Goal: Information Seeking & Learning: Check status

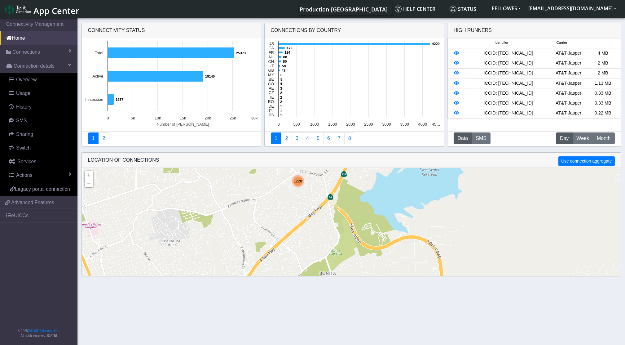
scroll to position [15, 0]
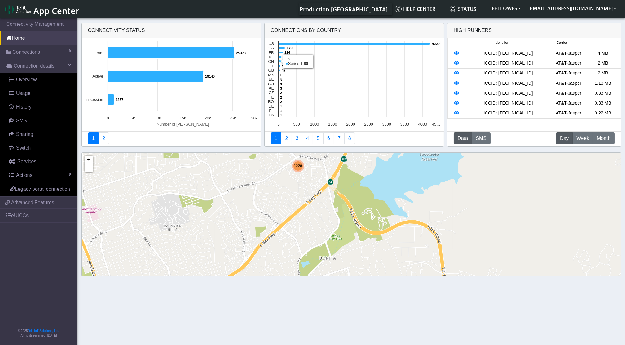
click at [279, 61] on icon at bounding box center [279, 61] width 3 height 2
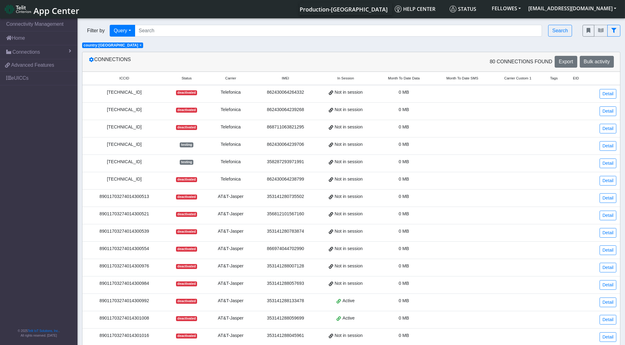
click at [397, 81] on span "Month To Date Data" at bounding box center [404, 78] width 32 height 5
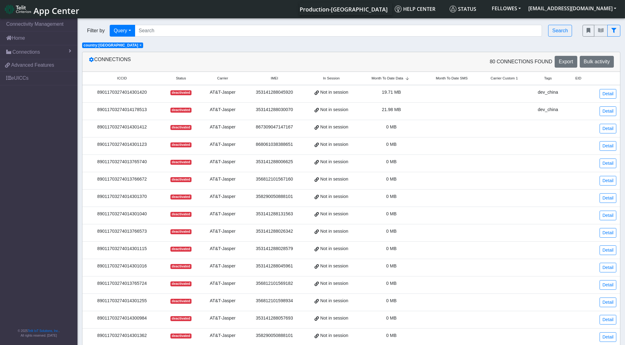
click at [397, 80] on span "Month To Date Data" at bounding box center [388, 78] width 32 height 5
drag, startPoint x: 28, startPoint y: 41, endPoint x: 37, endPoint y: 46, distance: 10.2
click at [29, 42] on link "Home" at bounding box center [38, 38] width 77 height 14
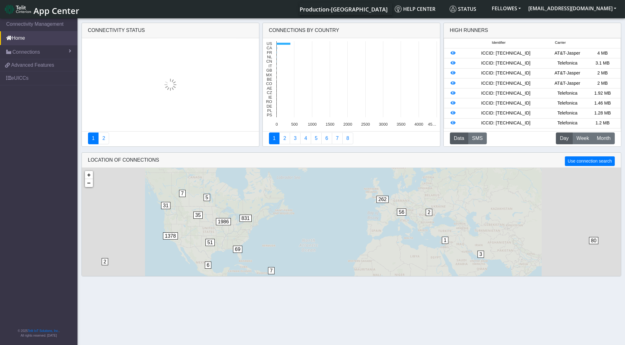
click at [41, 51] on section "Connectivity Management Home Connections List Map b56854cf96f979a881b02cbdd3332…" at bounding box center [312, 182] width 625 height 330
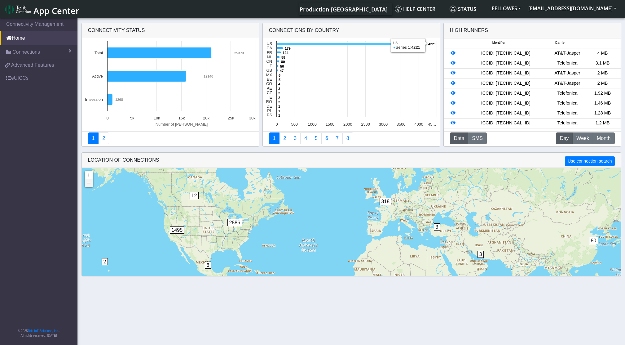
click at [281, 43] on icon at bounding box center [351, 44] width 150 height 2
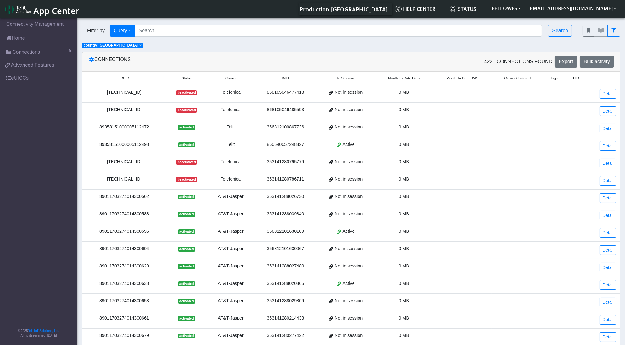
click at [192, 76] on span "Status" at bounding box center [187, 78] width 10 height 5
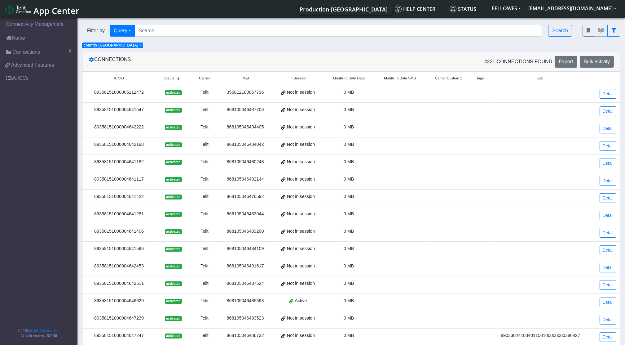
click at [179, 78] on icon at bounding box center [178, 79] width 8 height 4
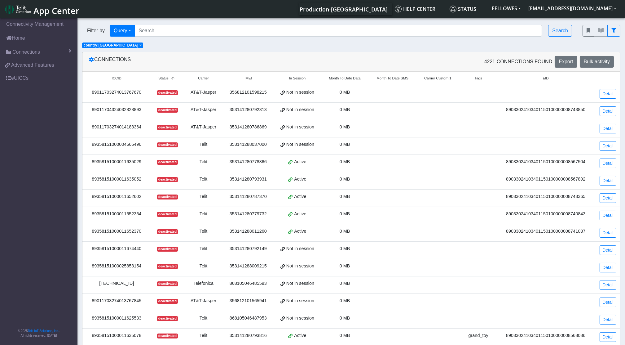
click at [170, 81] on small "Status" at bounding box center [167, 78] width 21 height 5
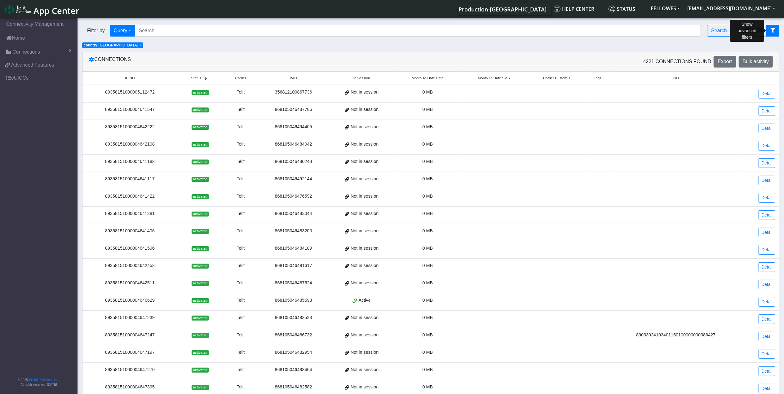
click at [625, 28] on button "fitlers menu" at bounding box center [772, 31] width 13 height 12
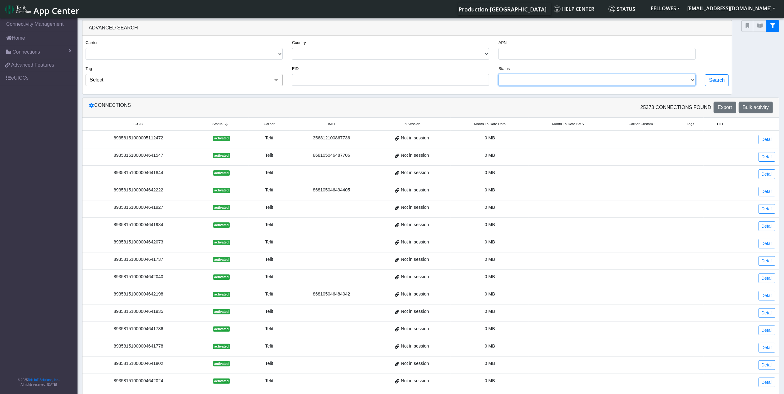
click at [589, 83] on select "ACTIVATED DEACTIVATED TESTING READY" at bounding box center [596, 80] width 197 height 12
click at [498, 75] on select "ACTIVATED DEACTIVATED TESTING READY" at bounding box center [596, 80] width 197 height 12
click at [625, 80] on button "Search" at bounding box center [717, 80] width 24 height 12
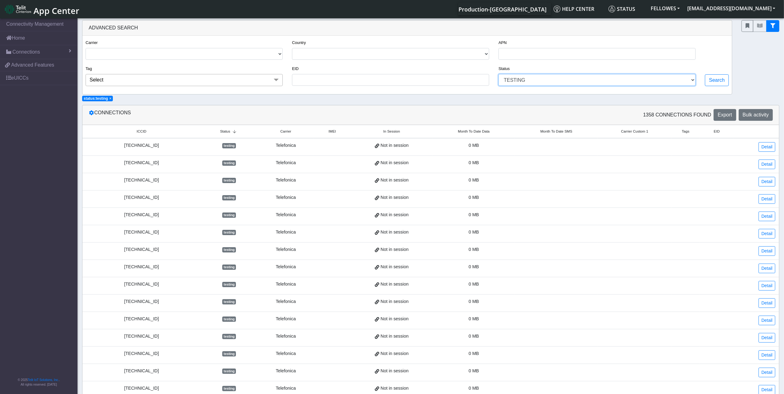
click at [625, 79] on select "ACTIVATED DEACTIVATED TESTING READY" at bounding box center [596, 80] width 197 height 12
click at [498, 75] on select "ACTIVATED DEACTIVATED TESTING READY" at bounding box center [596, 80] width 197 height 12
click at [625, 80] on div "Carrier TELIT AT&T-JASPER TELEFONICA Country [GEOGRAPHIC_DATA] [GEOGRAPHIC_DATA…" at bounding box center [407, 65] width 652 height 52
click at [625, 81] on button "Search" at bounding box center [717, 80] width 24 height 12
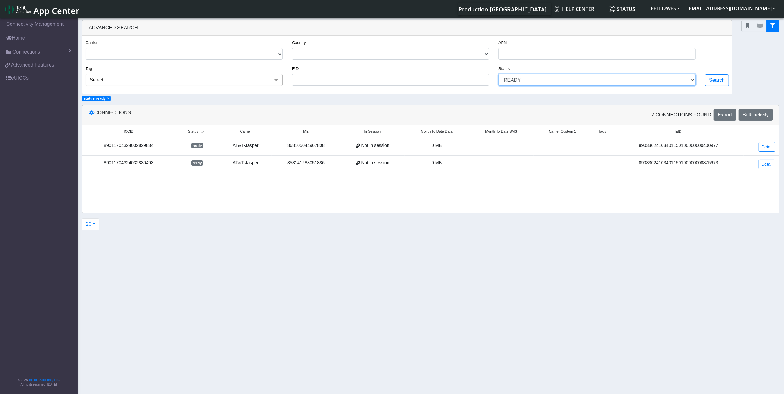
click at [625, 84] on select "ACTIVATED DEACTIVATED TESTING READY" at bounding box center [596, 80] width 197 height 12
click at [498, 75] on select "ACTIVATED DEACTIVATED TESTING READY" at bounding box center [596, 80] width 197 height 12
click at [625, 81] on button "Search" at bounding box center [717, 80] width 24 height 12
select select "testing"
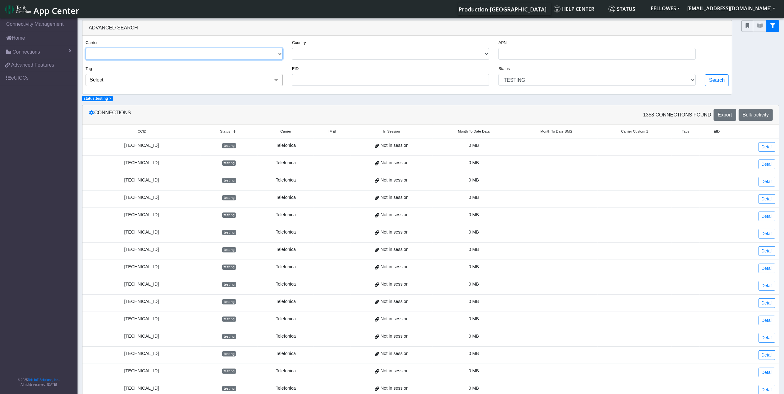
click at [121, 59] on select "TELIT AT&T-JASPER TELEFONICA" at bounding box center [184, 54] width 197 height 12
click at [86, 48] on select "TELIT AT&T-JASPER TELEFONICA" at bounding box center [184, 54] width 197 height 12
click at [625, 81] on button "Search" at bounding box center [717, 80] width 24 height 12
select select "telit"
select select "testing"
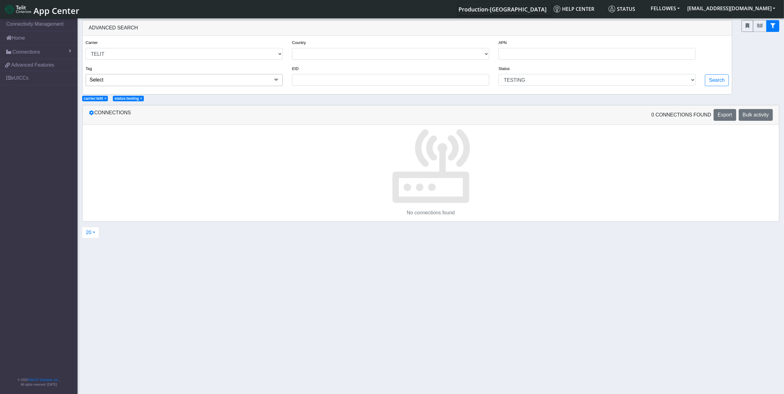
click at [104, 101] on span "×" at bounding box center [105, 98] width 2 height 4
select select
select select "testing"
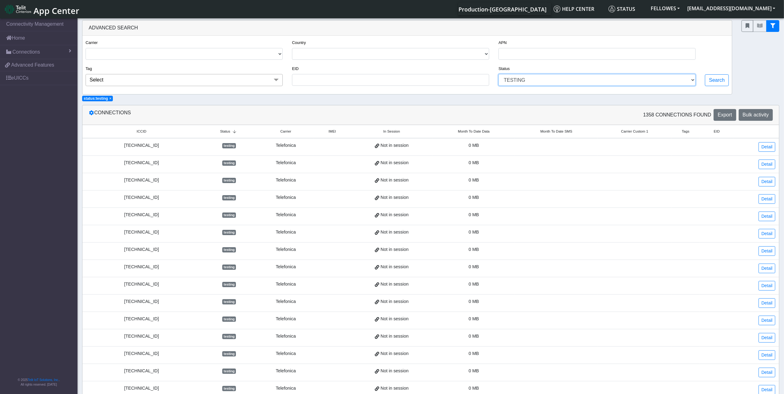
click at [508, 78] on select "ACTIVATED DEACTIVATED TESTING READY" at bounding box center [596, 80] width 197 height 12
click at [498, 75] on select "ACTIVATED DEACTIVATED TESTING READY" at bounding box center [596, 80] width 197 height 12
click at [410, 99] on div "Advanced Search Carrier TELIT AT&T-JASPER TELEFONICA Country [GEOGRAPHIC_DATA] …" at bounding box center [430, 61] width 706 height 82
click at [166, 54] on select "TELIT AT&T-JASPER TELEFONICA" at bounding box center [184, 54] width 197 height 12
click at [86, 48] on select "TELIT AT&T-JASPER TELEFONICA" at bounding box center [184, 54] width 197 height 12
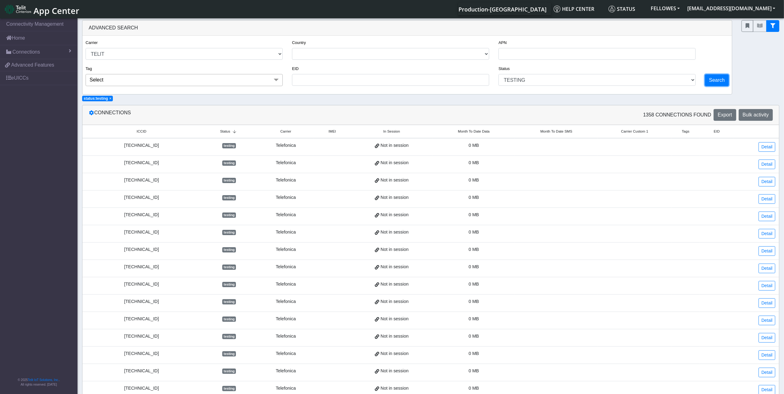
click at [625, 83] on button "Search" at bounding box center [717, 80] width 24 height 12
select select "telit"
select select "testing"
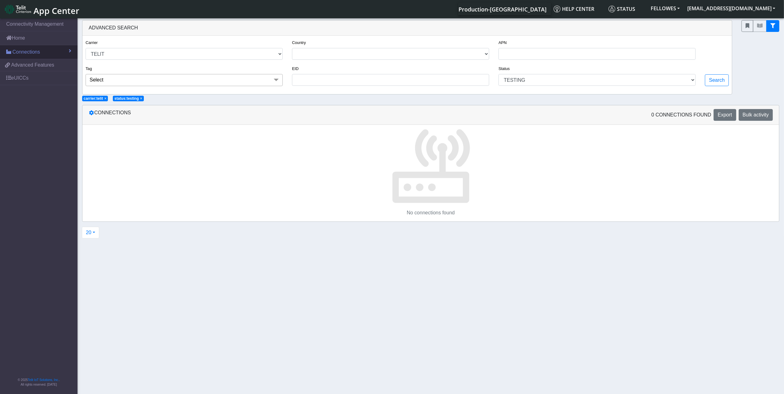
click at [26, 52] on span "Connections" at bounding box center [26, 51] width 28 height 7
click at [38, 40] on link "Home" at bounding box center [38, 38] width 77 height 14
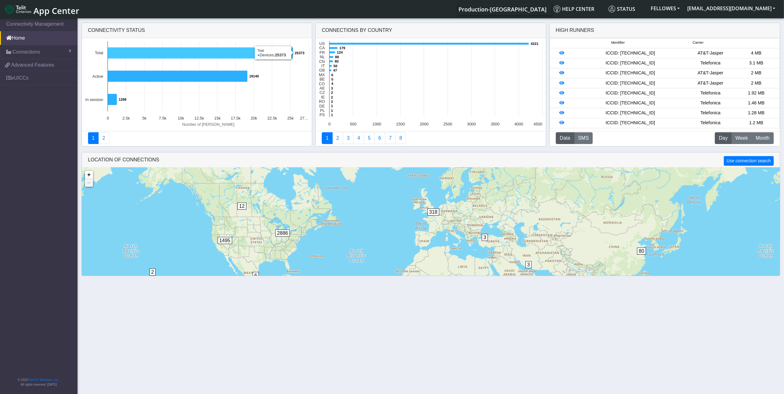
click at [212, 54] on icon at bounding box center [200, 52] width 185 height 11
click at [337, 42] on rect at bounding box center [430, 84] width 230 height 93
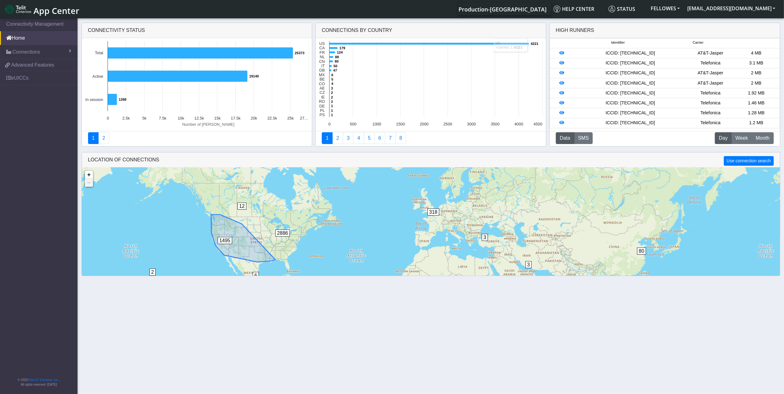
click at [225, 243] on div "3 3 2 6 12 11 80 318 2886 1495 + − ©2025 MapQuest, | Terms" at bounding box center [431, 256] width 698 height 177
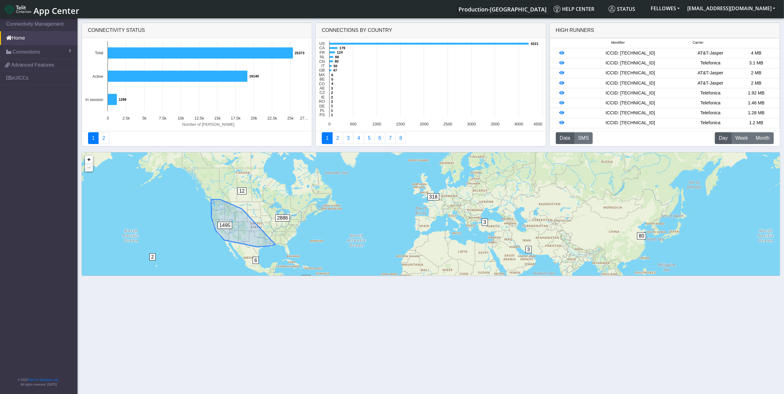
click at [222, 222] on span "1495" at bounding box center [225, 225] width 15 height 7
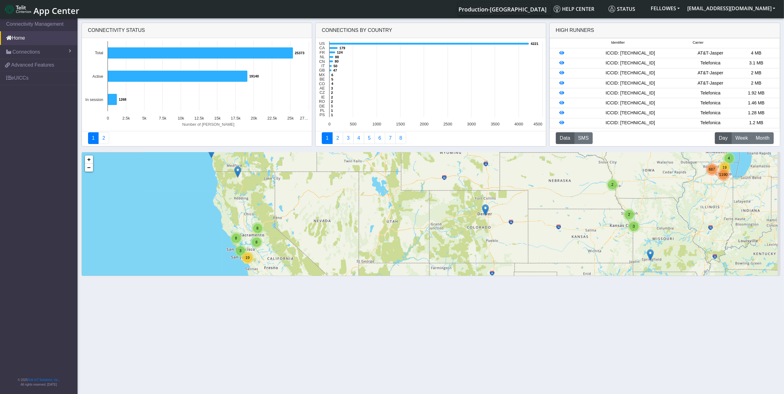
drag, startPoint x: 324, startPoint y: 234, endPoint x: 278, endPoint y: 175, distance: 74.9
click at [278, 175] on div "3 2 3 2 6 8 8 3 8 19 32 4 19 1190 687 + − ©2025 MapQuest, | Terms" at bounding box center [431, 240] width 698 height 177
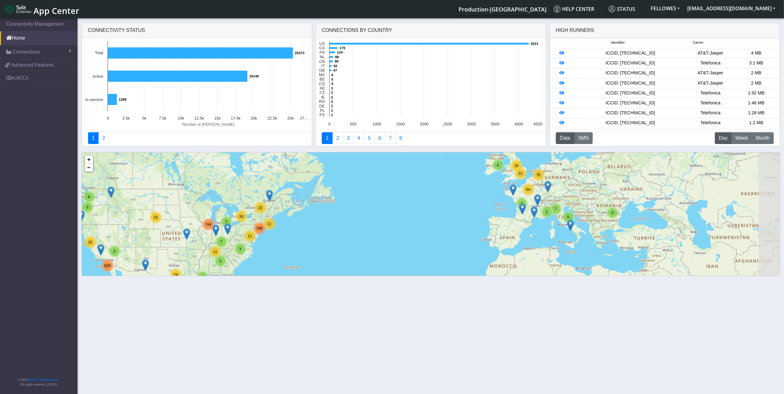
drag, startPoint x: 400, startPoint y: 210, endPoint x: 264, endPoint y: 266, distance: 146.5
click at [264, 266] on div "3 2 3 15 4 3 3 10 16 7 24 2 23 11 22 11 188 3 11 7 3 620 2 2 2 744 8 2 2 50 21 …" at bounding box center [431, 240] width 698 height 177
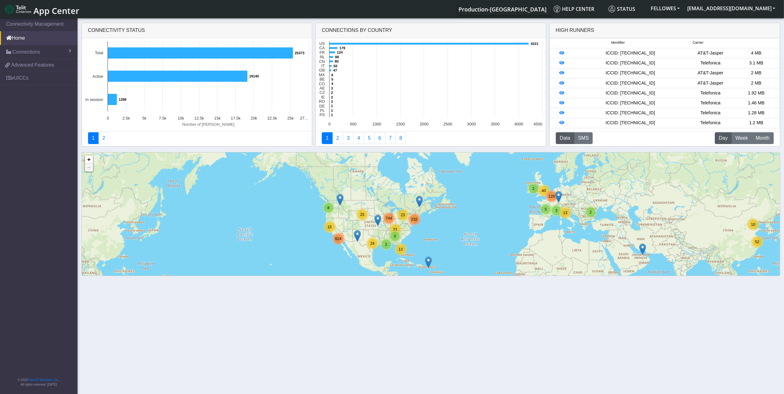
drag, startPoint x: 350, startPoint y: 227, endPoint x: 467, endPoint y: 225, distance: 117.8
click at [467, 224] on div "3 2 3 15 8 13 23 24 2 23 232 23 624 3 5 2 744 10 52 40 13 129 + − ©2025 MapQues…" at bounding box center [431, 240] width 698 height 177
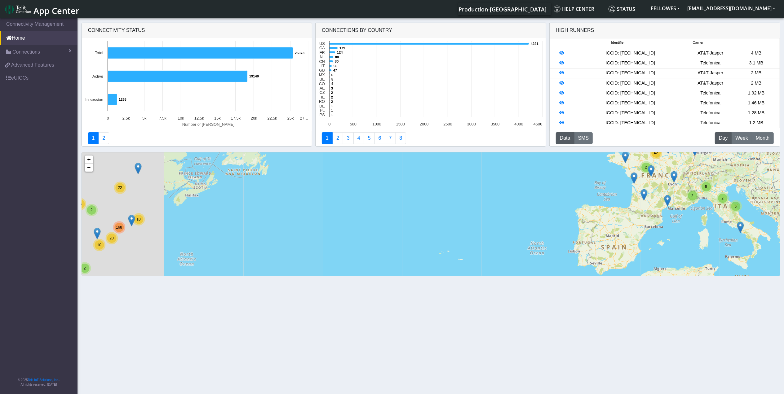
drag, startPoint x: 238, startPoint y: 206, endPoint x: 532, endPoint y: 214, distance: 294.2
click at [532, 214] on div "2 2 5 2 8 4 3 3 4 6 2 14 6 23 2 23 10 22 10 20 168 2 8 7 3 8 612 2 2 468 276 8 …" at bounding box center [431, 240] width 698 height 177
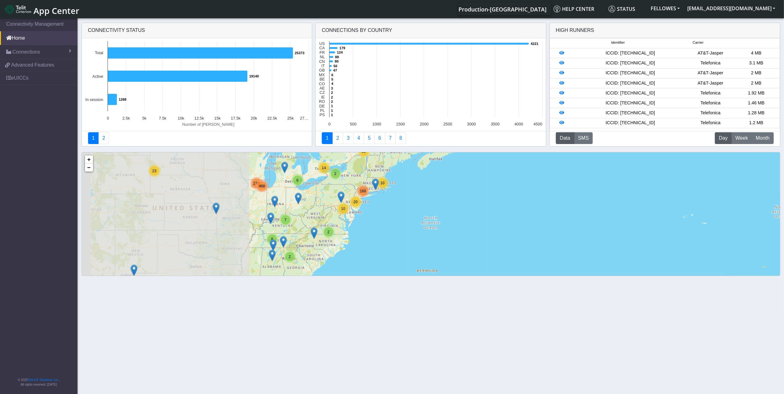
drag, startPoint x: 299, startPoint y: 236, endPoint x: 546, endPoint y: 199, distance: 249.8
click at [546, 199] on div "2 2 5 2 8 4 3 3 4 6 2 14 6 23 2 23 10 22 10 20 168 2 8 7 3 8 612 2 2 468 276 8 …" at bounding box center [431, 240] width 698 height 177
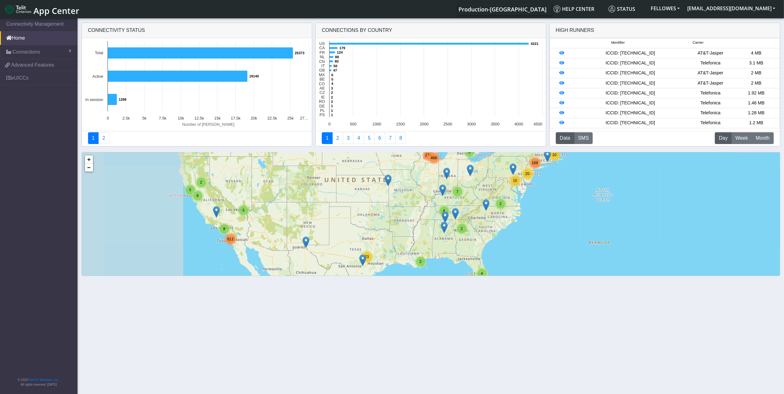
drag, startPoint x: 377, startPoint y: 223, endPoint x: 550, endPoint y: 196, distance: 175.1
click at [550, 196] on div "2 2 5 2 8 4 3 3 4 6 2 14 6 23 2 23 10 22 10 20 168 2 8 7 3 8 612 2 2 468 276 21…" at bounding box center [431, 240] width 698 height 177
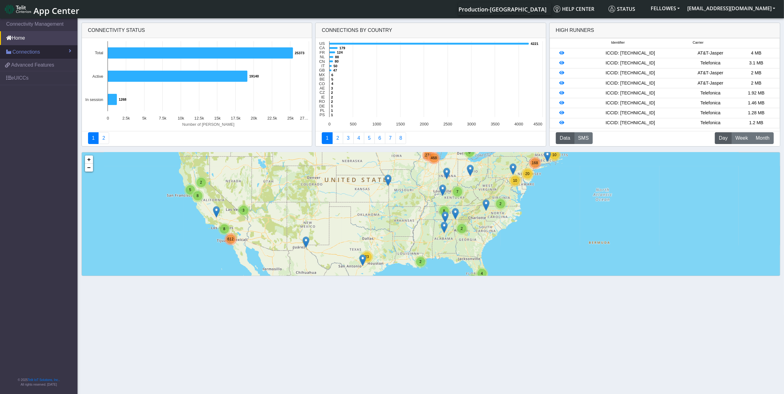
click at [34, 51] on span "Connections" at bounding box center [26, 51] width 28 height 7
click at [35, 66] on link "List" at bounding box center [38, 65] width 77 height 13
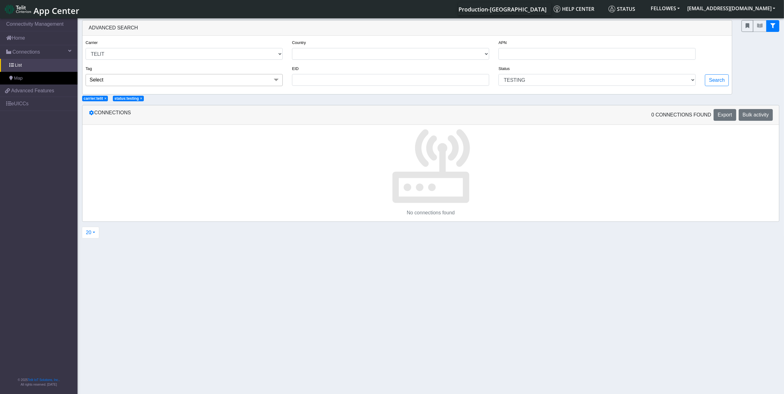
click at [105, 97] on span "×" at bounding box center [105, 98] width 2 height 4
select select
select select "testing"
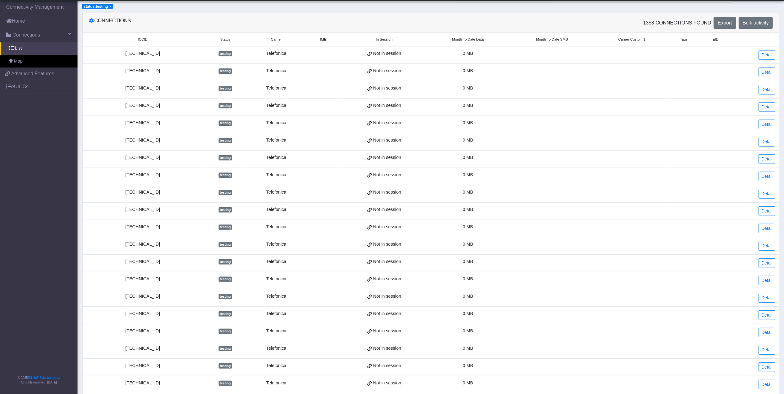
scroll to position [114, 0]
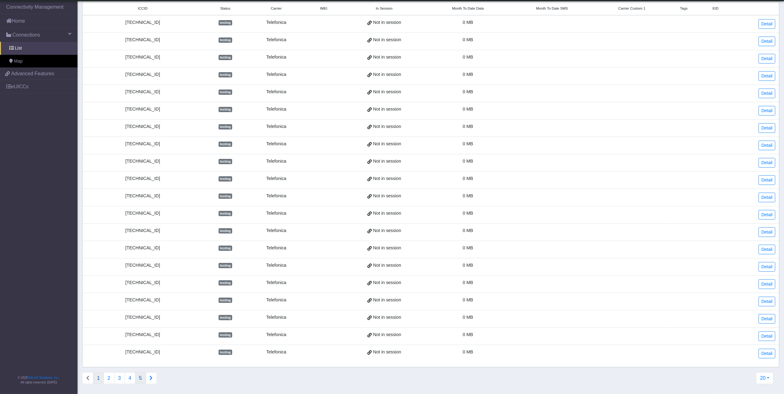
click at [141, 344] on button "5" at bounding box center [140, 379] width 11 height 12
click at [140, 344] on button "7" at bounding box center [140, 379] width 11 height 12
click at [141, 344] on button "9" at bounding box center [140, 379] width 11 height 12
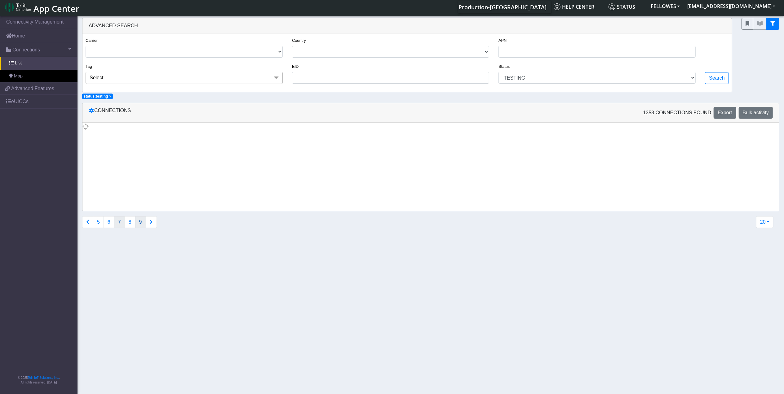
scroll to position [0, 0]
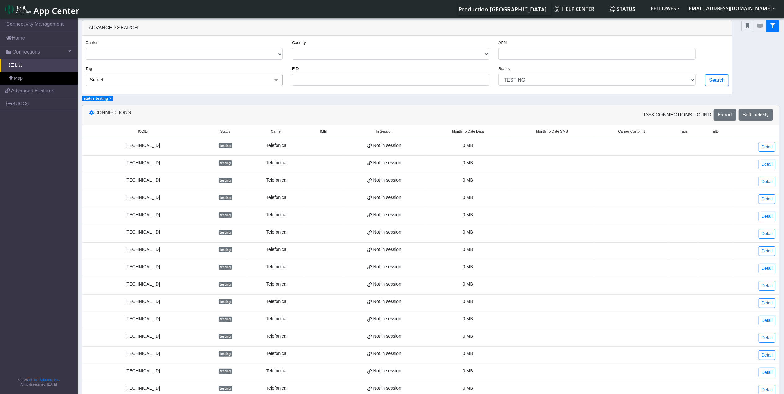
click at [152, 81] on span "Select" at bounding box center [184, 80] width 197 height 12
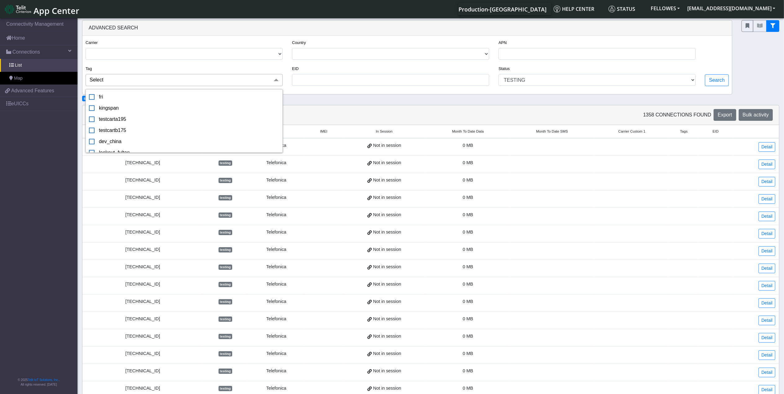
drag, startPoint x: 181, startPoint y: 71, endPoint x: 214, endPoint y: 68, distance: 32.6
click at [181, 70] on div "Tag Select fri kingspan testcarta195 testcartb175 dev_china lookout_fulton veri…" at bounding box center [184, 75] width 197 height 21
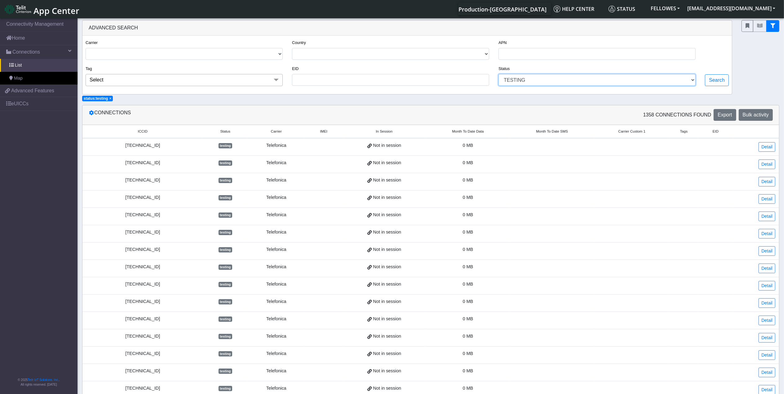
click at [520, 76] on select "ACTIVATED DEACTIVATED TESTING READY" at bounding box center [596, 80] width 197 height 12
select select
click at [498, 75] on select "ACTIVATED DEACTIVATED TESTING READY" at bounding box center [596, 80] width 197 height 12
click at [176, 54] on select "TELIT AT&T-JASPER TELEFONICA" at bounding box center [184, 54] width 197 height 12
click at [86, 48] on select "TELIT AT&T-JASPER TELEFONICA" at bounding box center [184, 54] width 197 height 12
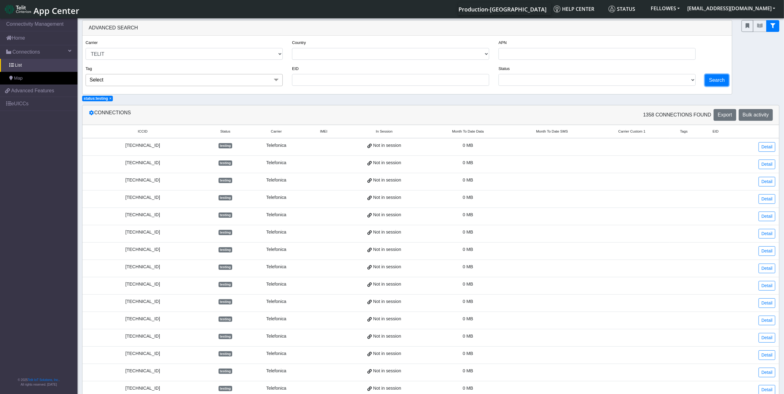
click at [625, 82] on button "Search" at bounding box center [717, 80] width 24 height 12
select select "telit"
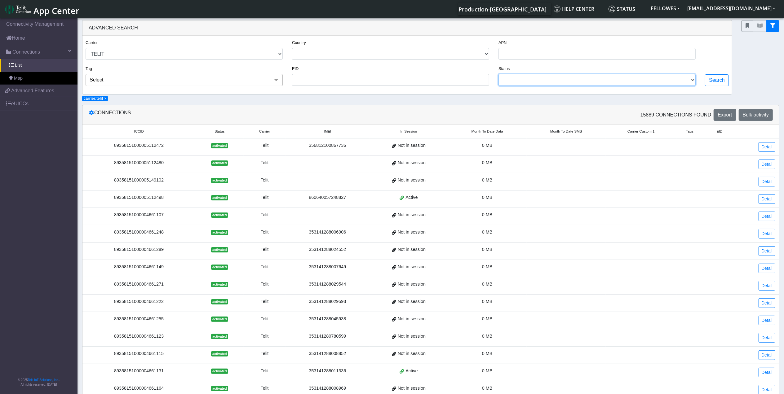
click at [569, 82] on select "ACTIVATED DEACTIVATED TESTING READY" at bounding box center [596, 80] width 197 height 12
click at [438, 71] on div "EID" at bounding box center [390, 75] width 197 height 21
click at [478, 53] on select "[GEOGRAPHIC_DATA] [GEOGRAPHIC_DATA] [GEOGRAPHIC_DATA] [GEOGRAPHIC_DATA] [GEOGRA…" at bounding box center [390, 54] width 197 height 12
drag, startPoint x: 473, startPoint y: 33, endPoint x: 484, endPoint y: 35, distance: 11.3
click at [474, 33] on div "Advanced Search" at bounding box center [406, 27] width 649 height 15
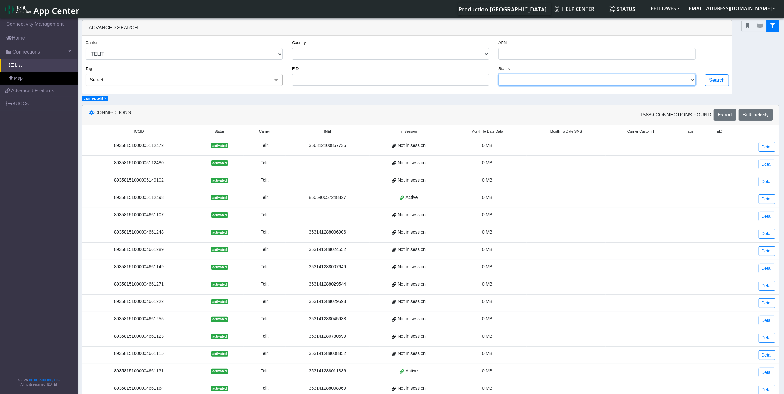
click at [545, 82] on select "ACTIVATED DEACTIVATED TESTING READY" at bounding box center [596, 80] width 197 height 12
select select "testing"
click at [498, 75] on select "ACTIVATED DEACTIVATED TESTING READY" at bounding box center [596, 80] width 197 height 12
click at [625, 82] on button "Search" at bounding box center [717, 80] width 24 height 12
select select "telit"
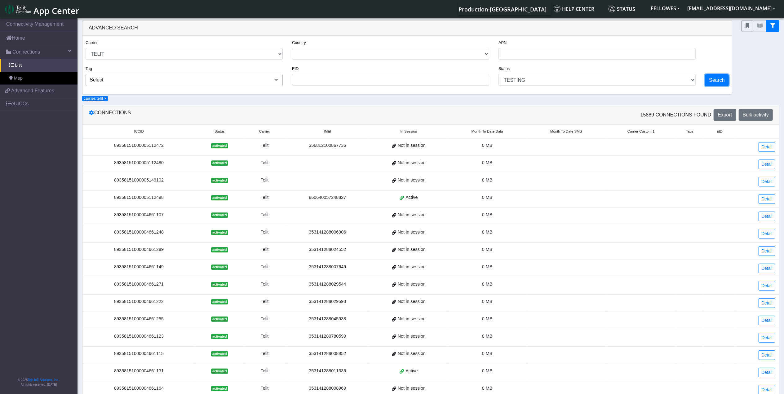
select select "testing"
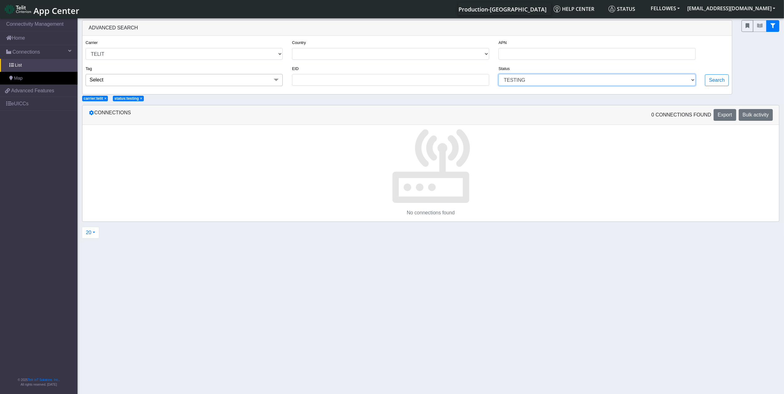
click at [625, 81] on select "ACTIVATED DEACTIVATED TESTING READY" at bounding box center [596, 80] width 197 height 12
select select
click at [498, 75] on select "ACTIVATED DEACTIVATED TESTING READY" at bounding box center [596, 80] width 197 height 12
click at [625, 82] on button "Search" at bounding box center [717, 80] width 24 height 12
select select "telit"
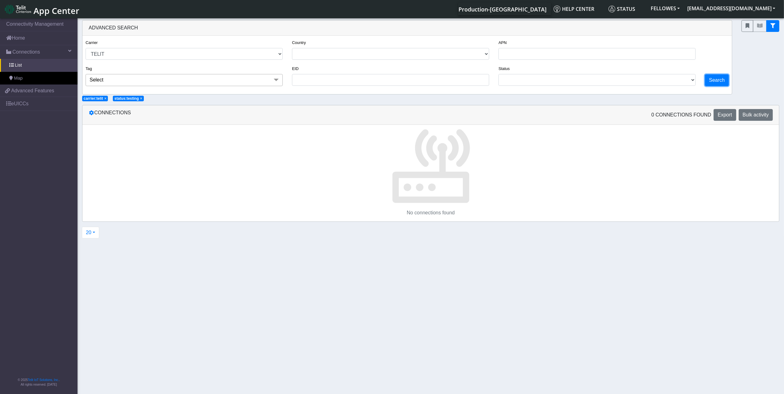
select select
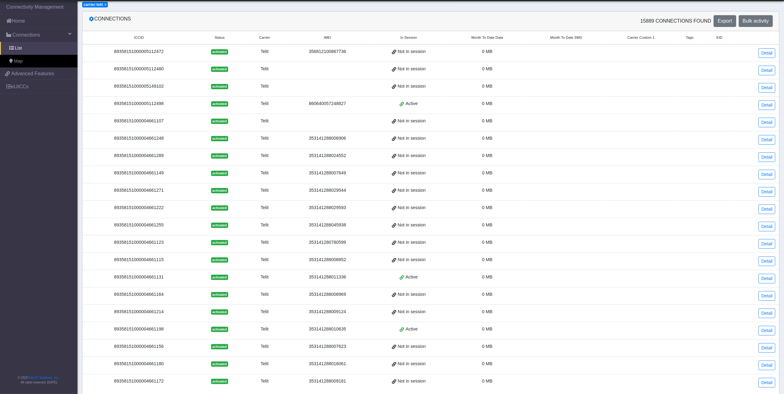
scroll to position [118, 0]
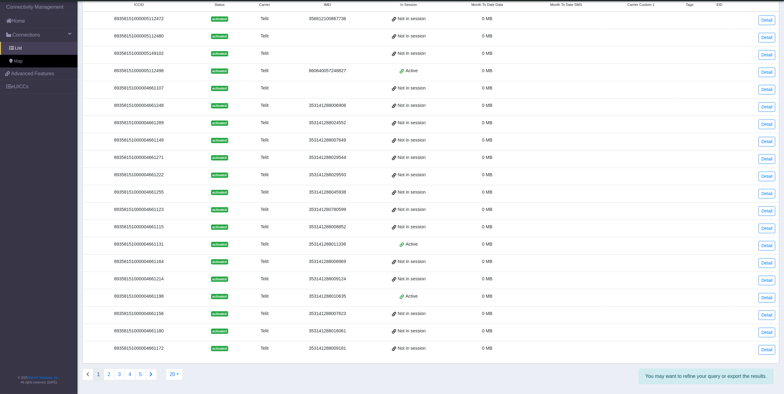
click at [151, 344] on icon "Connections list navigation" at bounding box center [151, 374] width 3 height 5
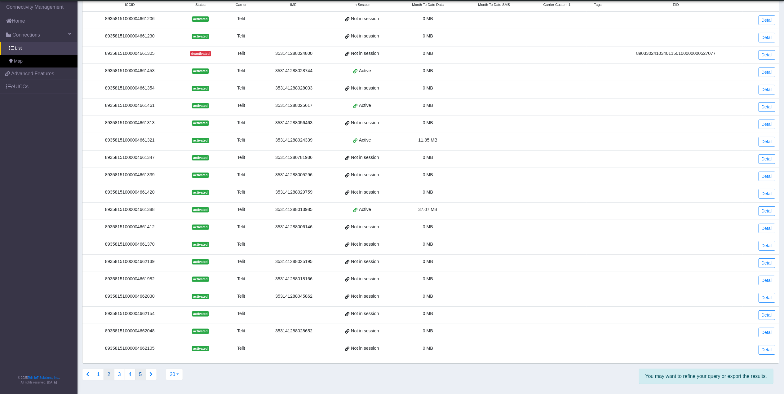
click at [141, 344] on button "5" at bounding box center [140, 375] width 11 height 12
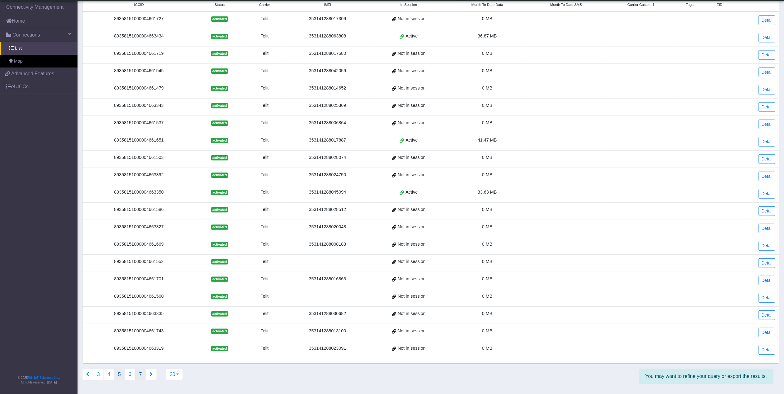
click at [140, 344] on button "7" at bounding box center [140, 375] width 11 height 12
click at [142, 344] on button "9" at bounding box center [140, 375] width 11 height 12
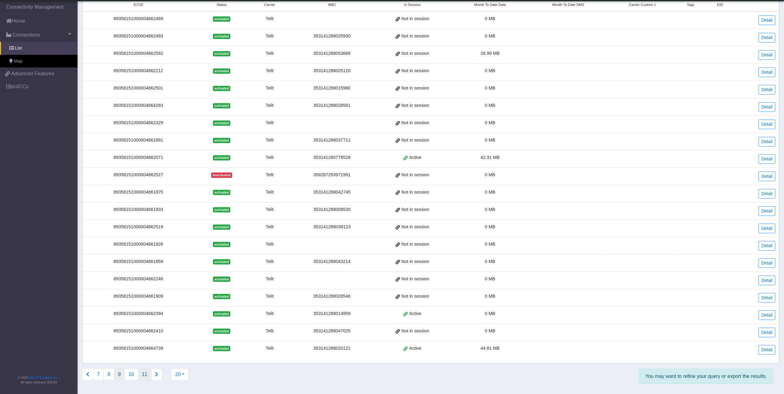
click at [146, 344] on button "11" at bounding box center [145, 375] width 14 height 12
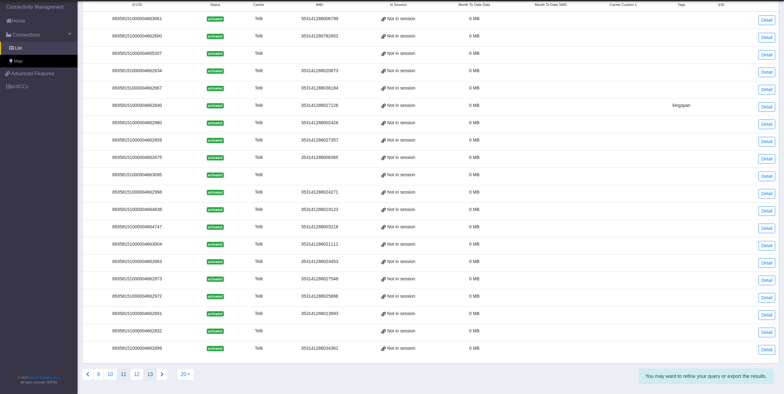
click at [152, 344] on button "13" at bounding box center [150, 375] width 14 height 12
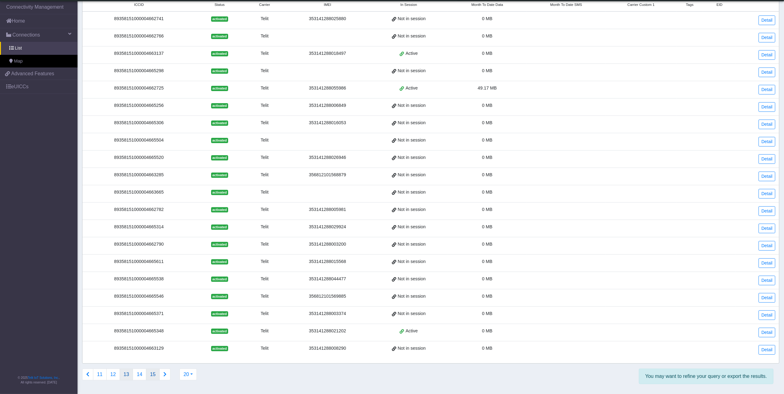
click at [151, 344] on button "15" at bounding box center [153, 375] width 14 height 12
click at [151, 344] on button "17" at bounding box center [153, 375] width 14 height 12
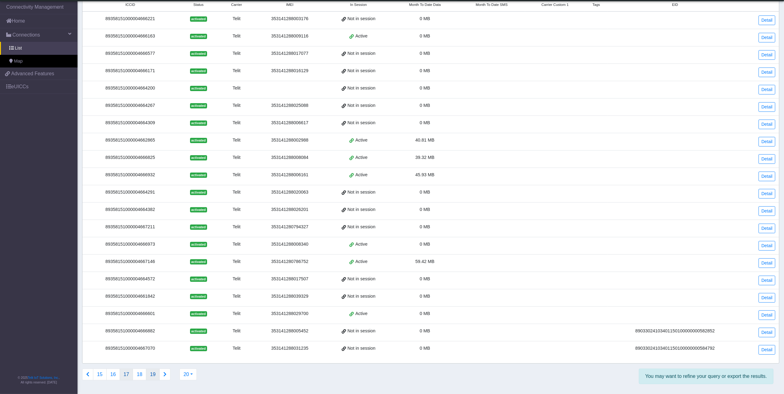
click at [151, 344] on button "19" at bounding box center [153, 375] width 14 height 12
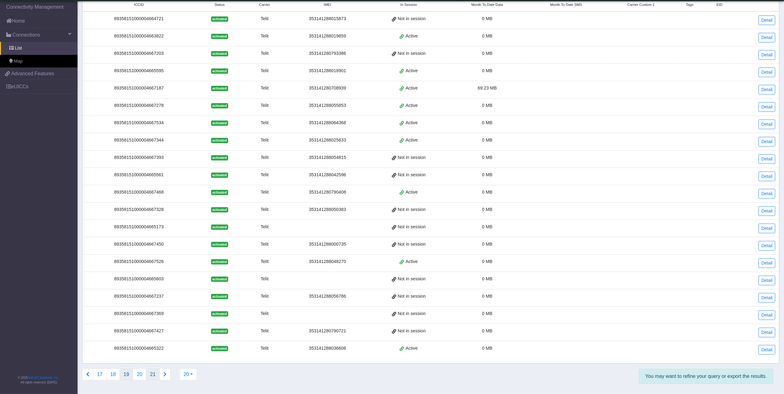
click at [154, 344] on button "21" at bounding box center [153, 375] width 14 height 12
click at [154, 344] on button "23" at bounding box center [153, 375] width 14 height 12
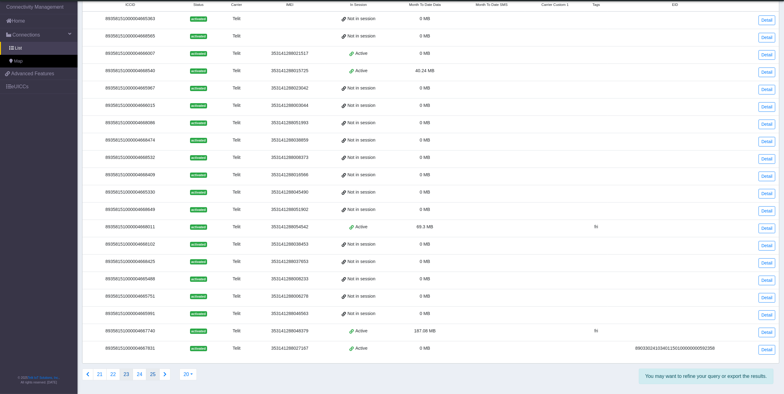
click at [154, 344] on button "25" at bounding box center [153, 375] width 14 height 12
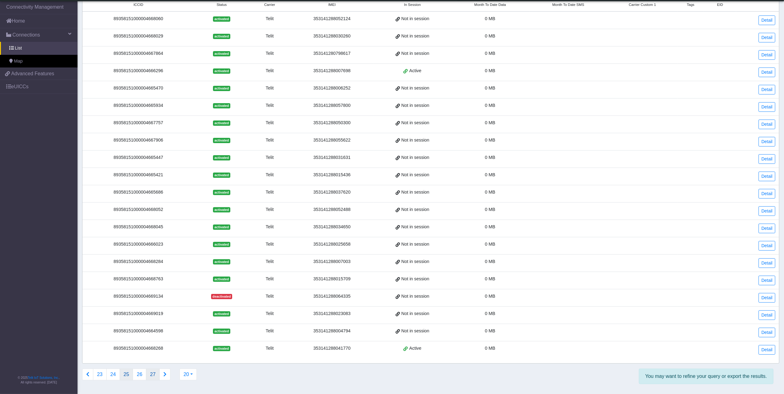
click at [155, 344] on button "27" at bounding box center [153, 375] width 14 height 12
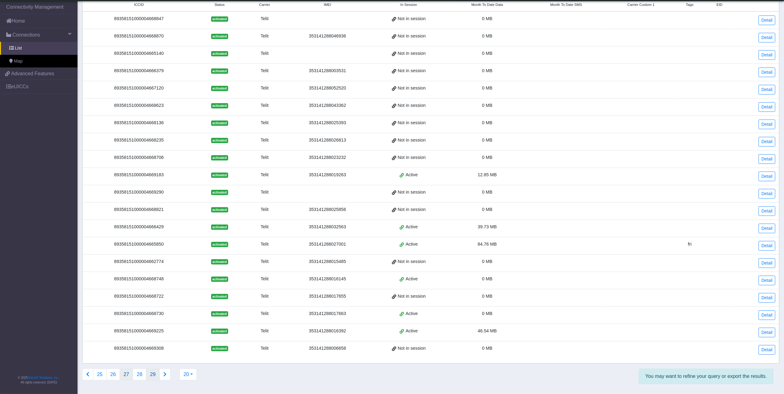
click at [157, 344] on button "29" at bounding box center [153, 375] width 14 height 12
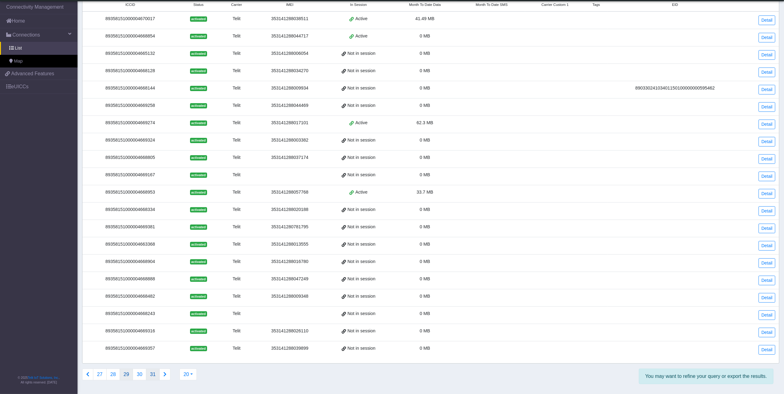
click at [152, 344] on button "31" at bounding box center [153, 375] width 14 height 12
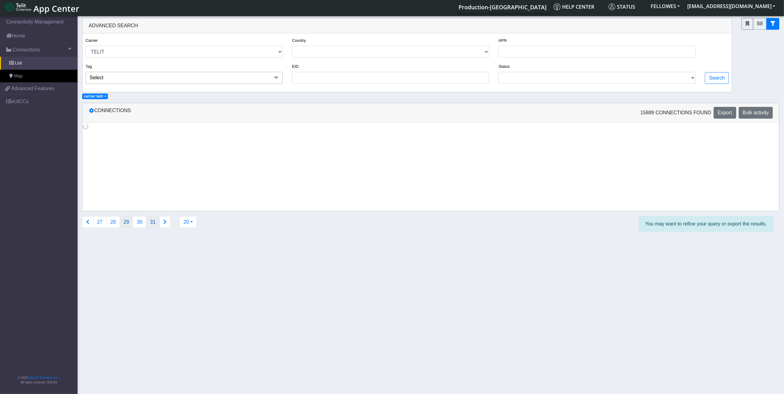
scroll to position [0, 0]
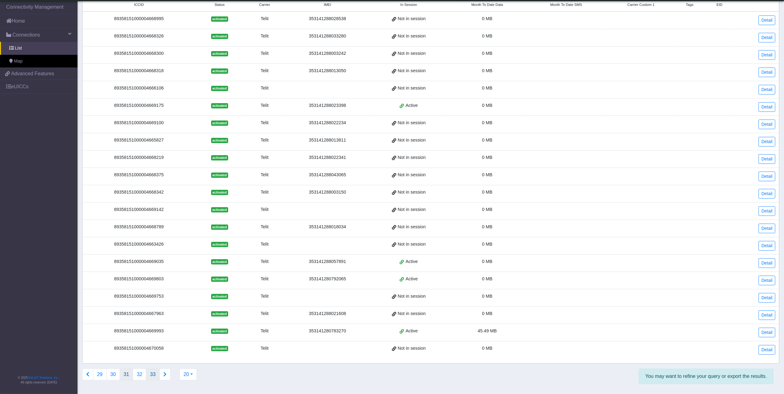
click at [154, 344] on button "33" at bounding box center [153, 375] width 14 height 12
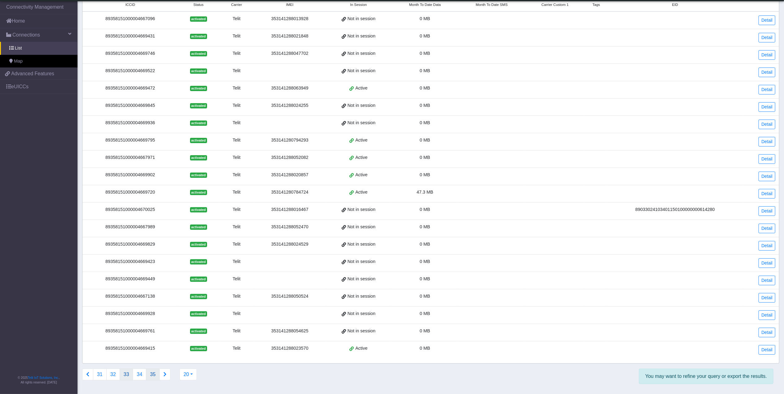
click at [152, 344] on button "35" at bounding box center [153, 375] width 14 height 12
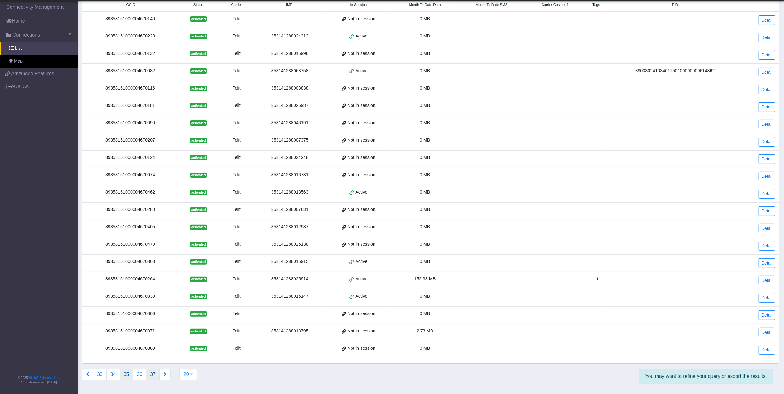
click at [155, 344] on button "37" at bounding box center [153, 375] width 14 height 12
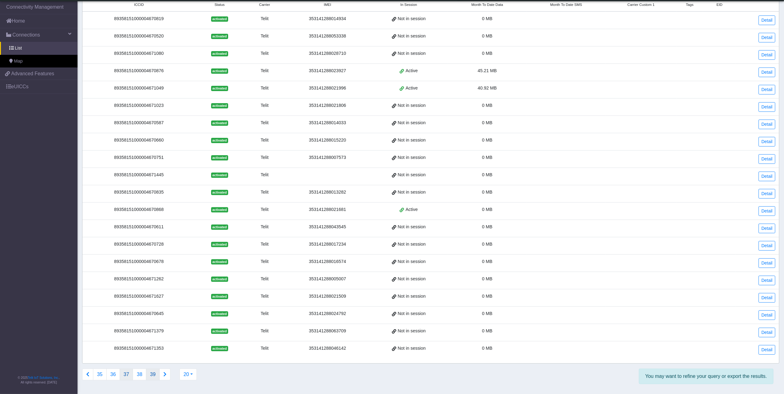
click at [152, 344] on button "39" at bounding box center [153, 375] width 14 height 12
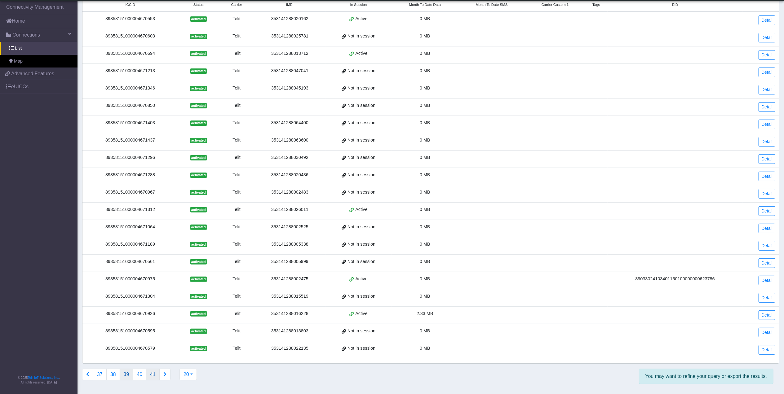
click at [155, 344] on button "41" at bounding box center [153, 375] width 14 height 12
click at [155, 344] on button "43" at bounding box center [153, 375] width 14 height 12
click at [152, 344] on button "45" at bounding box center [153, 375] width 14 height 12
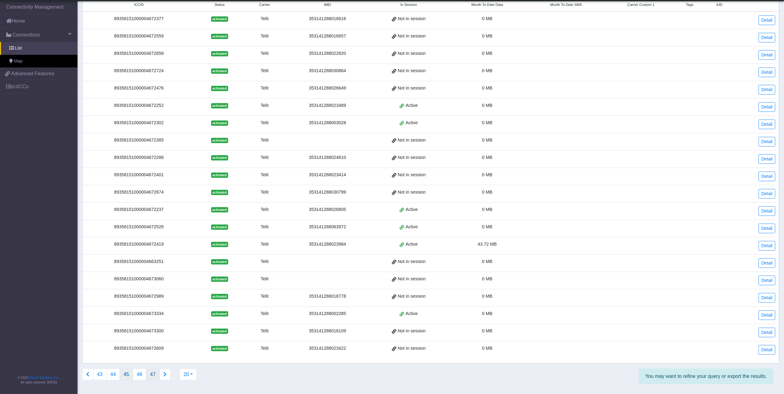
click at [152, 344] on button "47" at bounding box center [153, 375] width 14 height 12
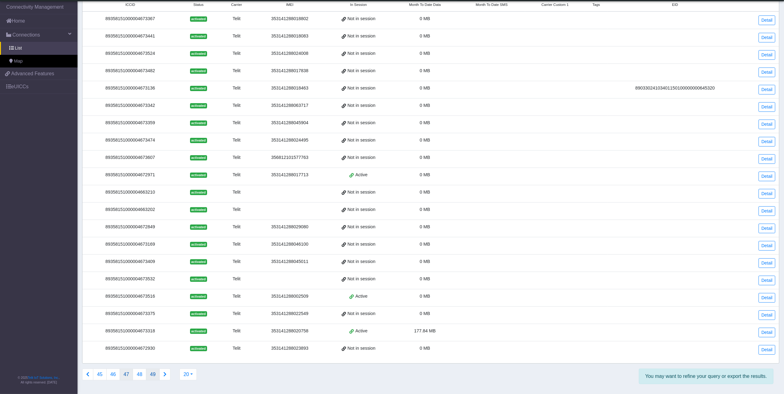
click at [152, 344] on button "49" at bounding box center [153, 375] width 14 height 12
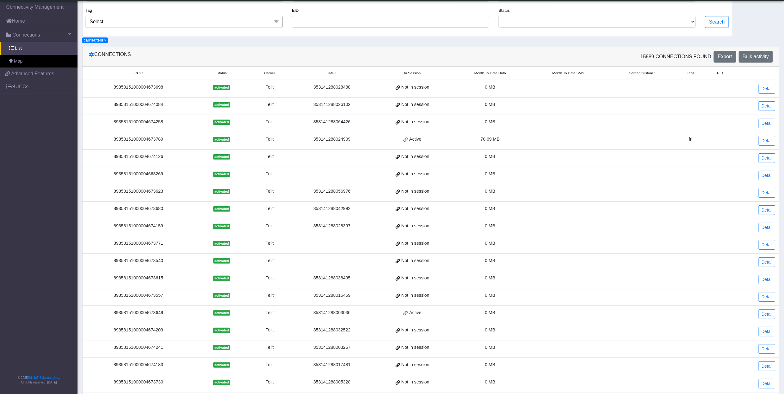
scroll to position [118, 0]
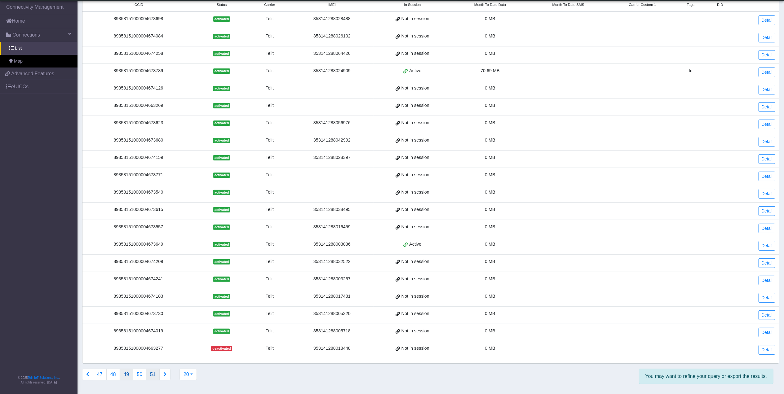
click at [149, 344] on button "51" at bounding box center [153, 375] width 14 height 12
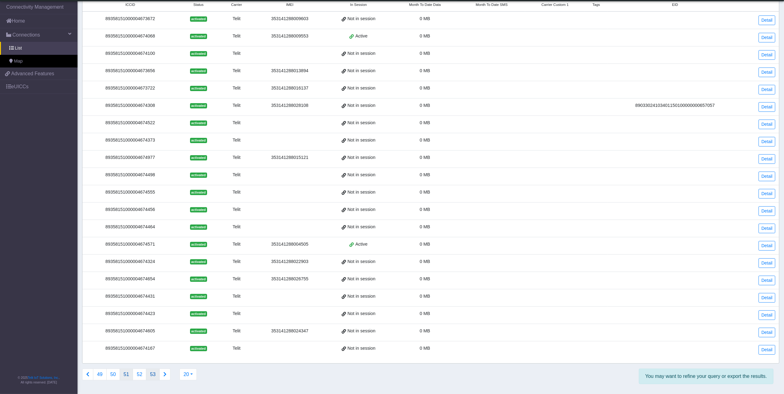
click at [156, 344] on button "53" at bounding box center [153, 375] width 14 height 12
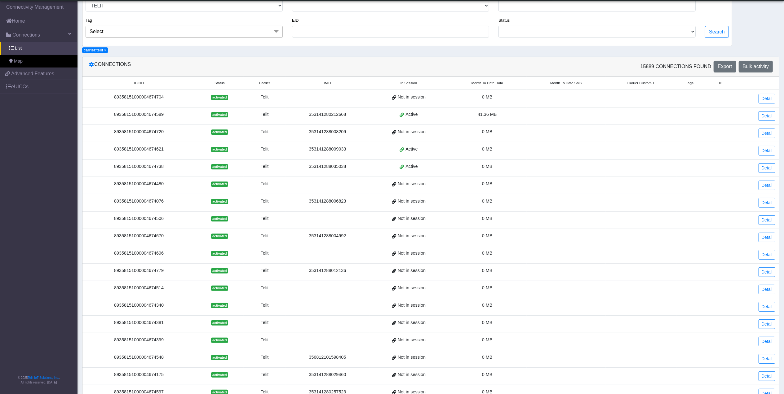
scroll to position [0, 0]
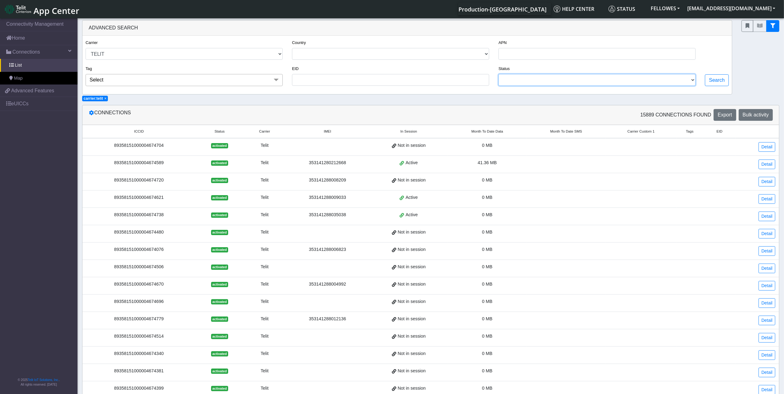
click at [625, 75] on select "ACTIVATED DEACTIVATED TESTING READY" at bounding box center [596, 80] width 197 height 12
click at [625, 50] on div "Search" at bounding box center [716, 65] width 33 height 52
